Goal: Find specific page/section: Find specific page/section

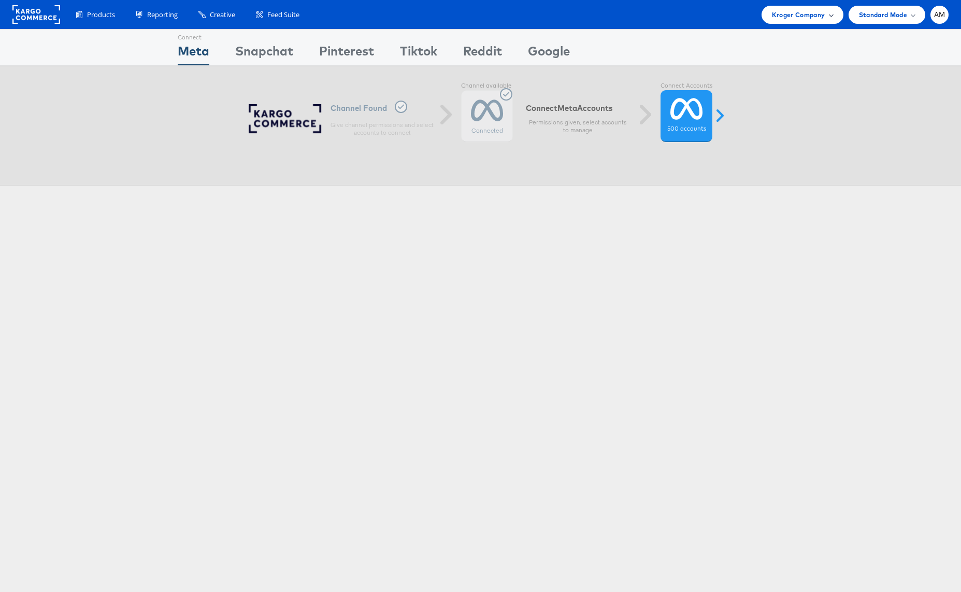
click at [801, 15] on span "Kroger Company" at bounding box center [798, 14] width 53 height 11
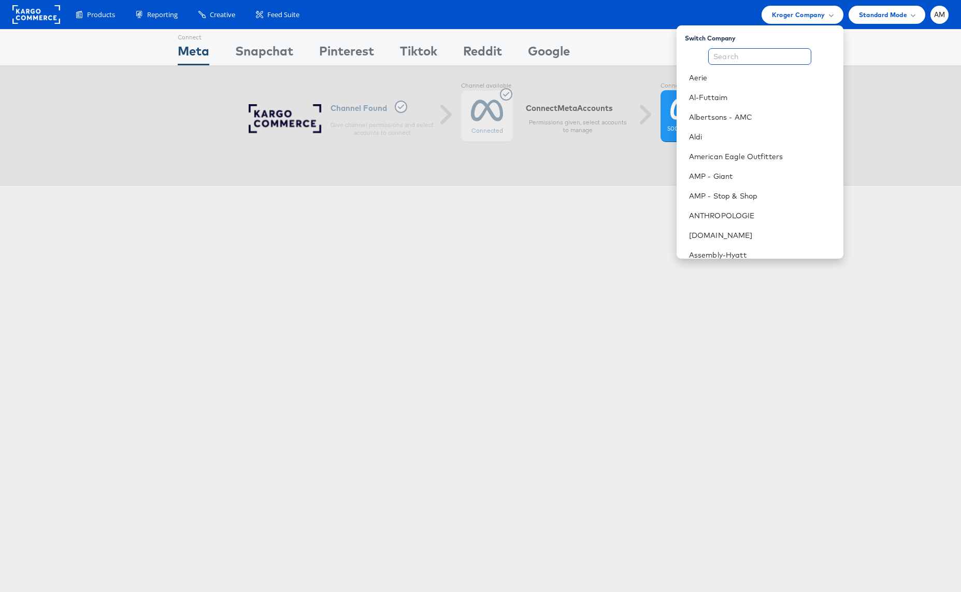
click at [761, 57] on input "text" at bounding box center [759, 56] width 103 height 17
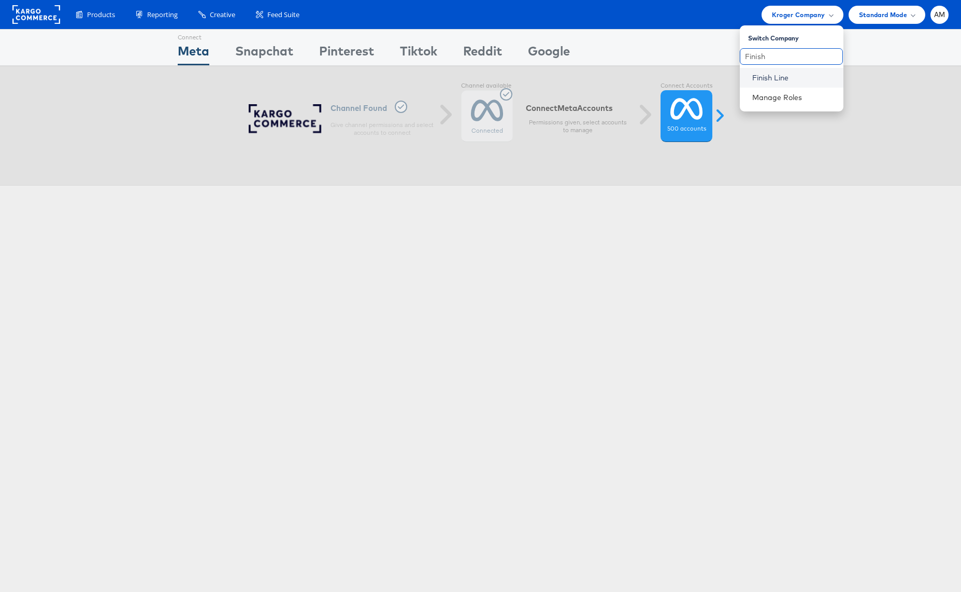
type input "Finish"
click at [760, 76] on link "Finish Line" at bounding box center [793, 78] width 83 height 10
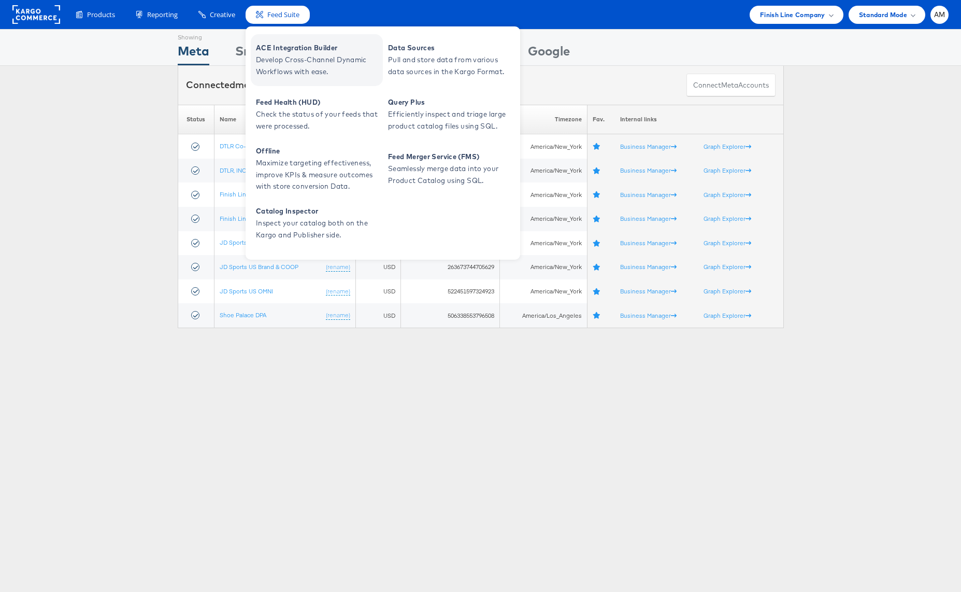
click at [297, 60] on span "Develop Cross-Channel Dynamic Workflows with ease." at bounding box center [318, 66] width 124 height 24
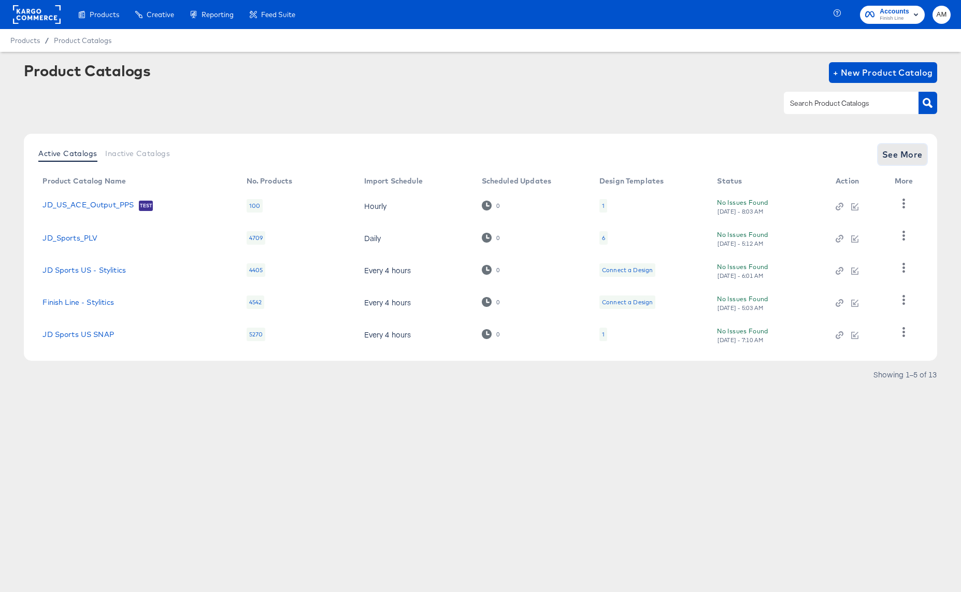
click at [898, 156] on span "See More" at bounding box center [902, 154] width 40 height 15
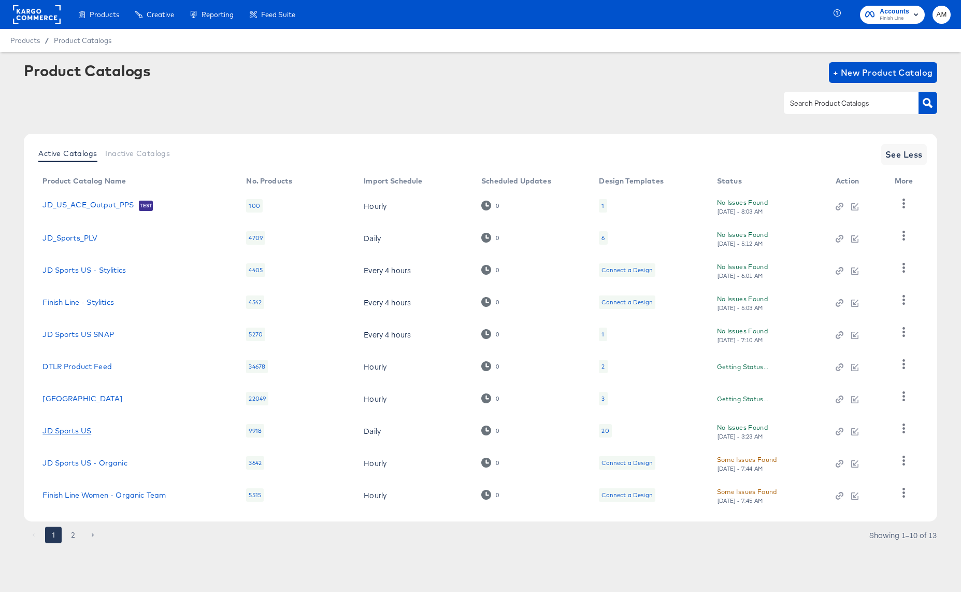
click at [66, 428] on link "JD Sports US" at bounding box center [66, 430] width 49 height 8
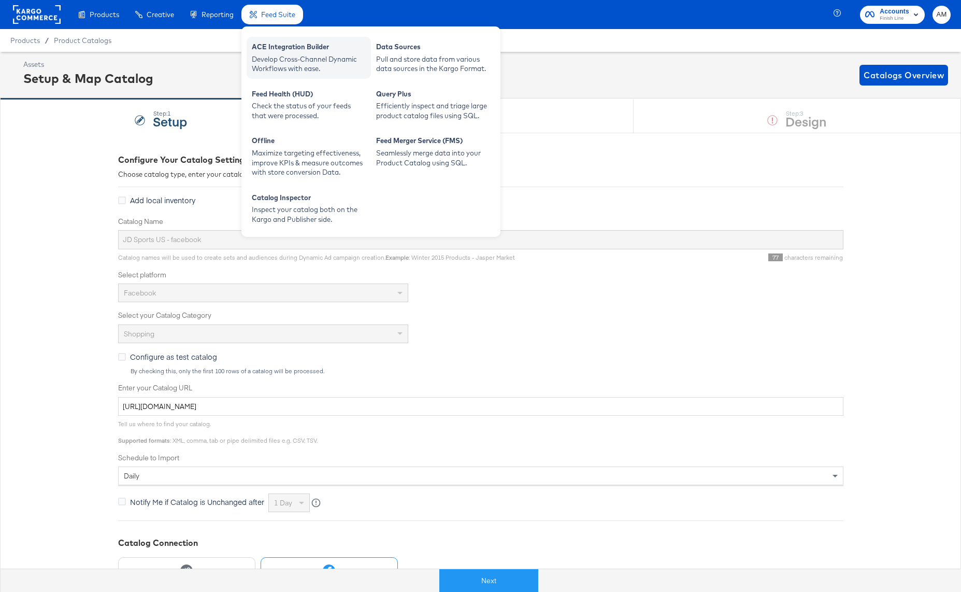
click at [274, 53] on div "ACE Integration Builder" at bounding box center [309, 48] width 114 height 12
